Goal: Transaction & Acquisition: Purchase product/service

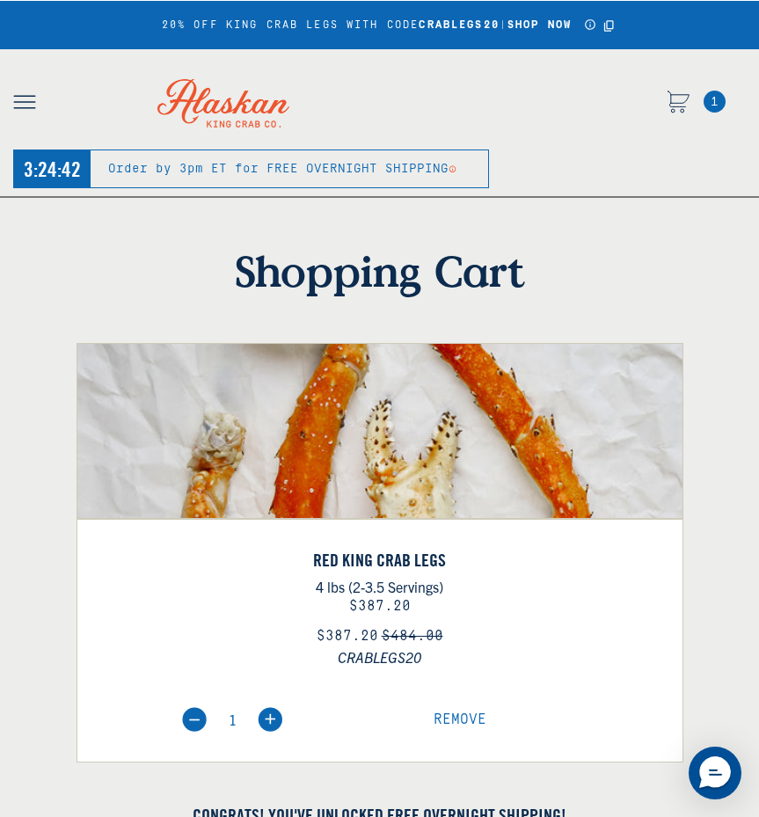
select select "40826592231503"
select select "40826730905679"
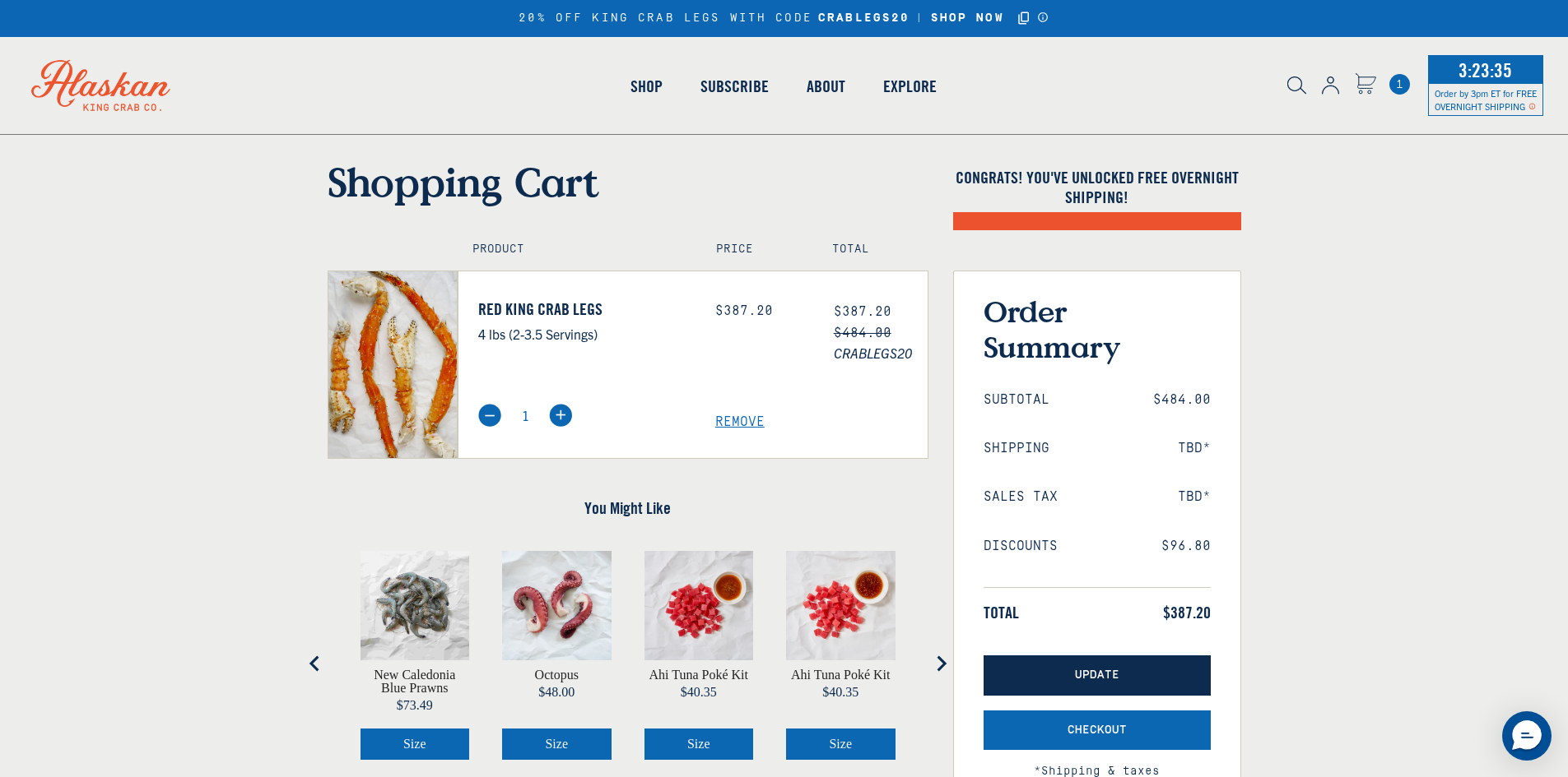
click at [709, 665] on button "Update" at bounding box center [1096, 675] width 227 height 40
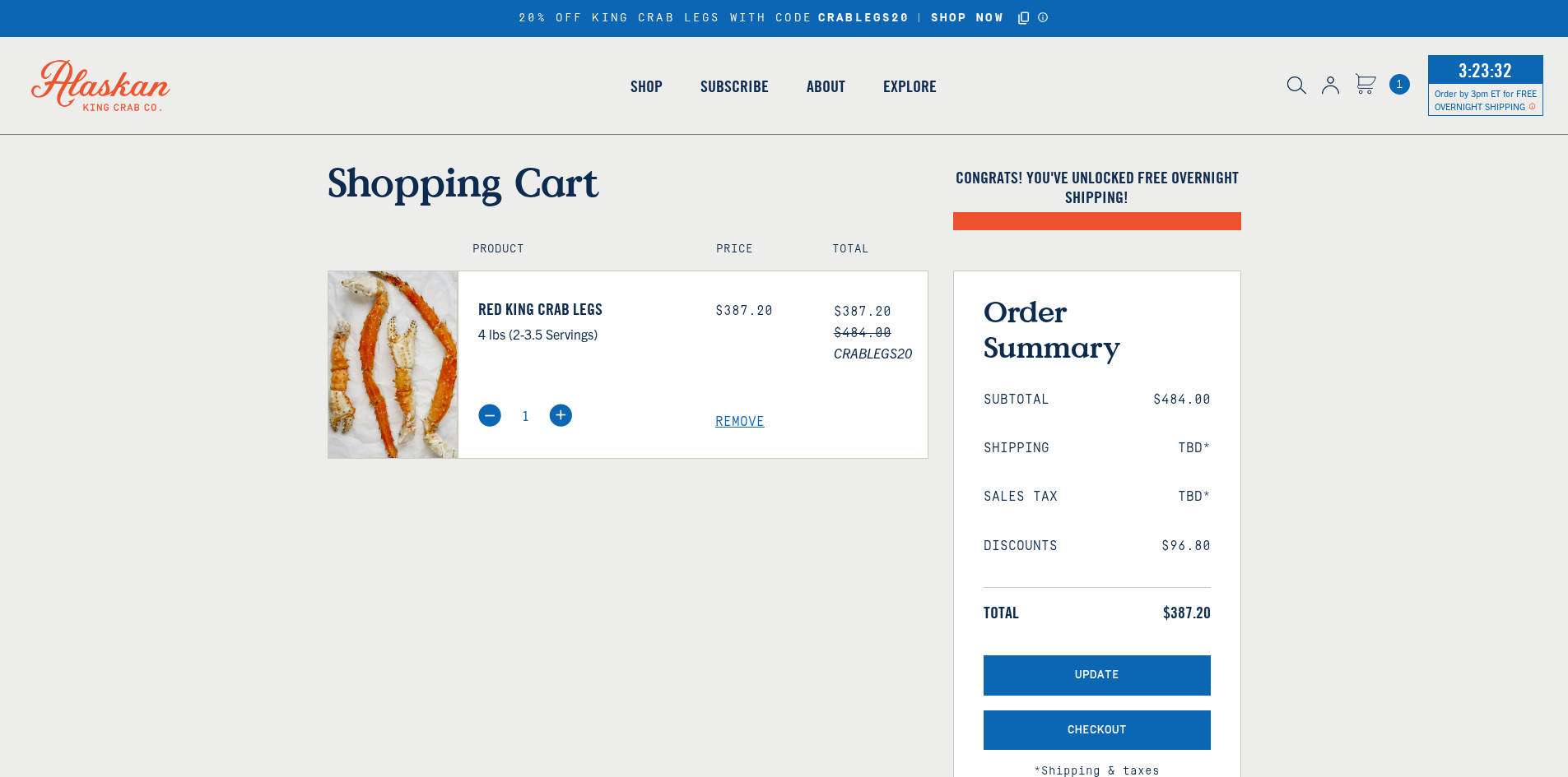
select select "40826592231503"
select select "40826730905679"
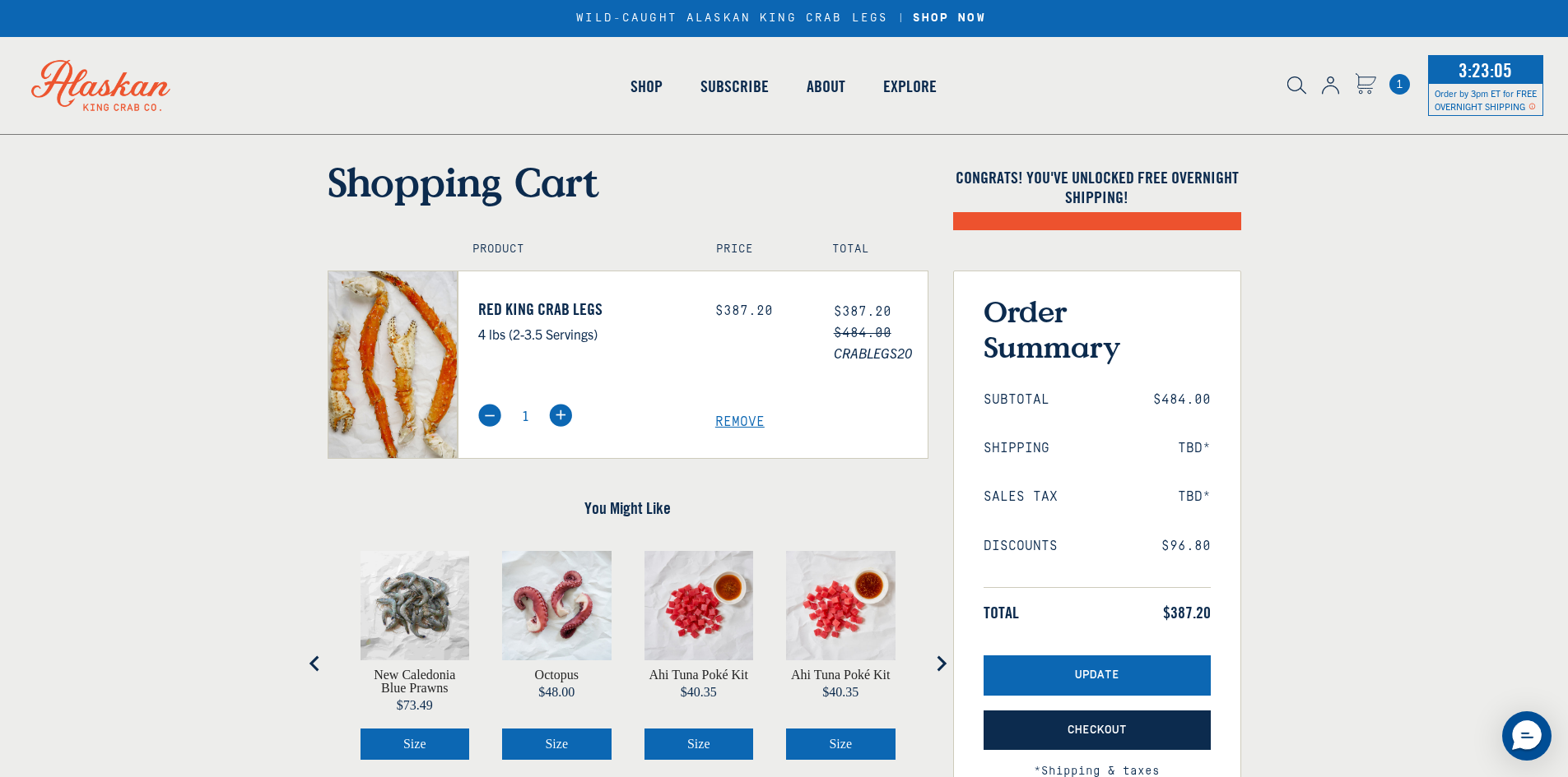
click at [1078, 718] on button "Checkout" at bounding box center [1096, 730] width 227 height 40
